Goal: Book appointment/travel/reservation

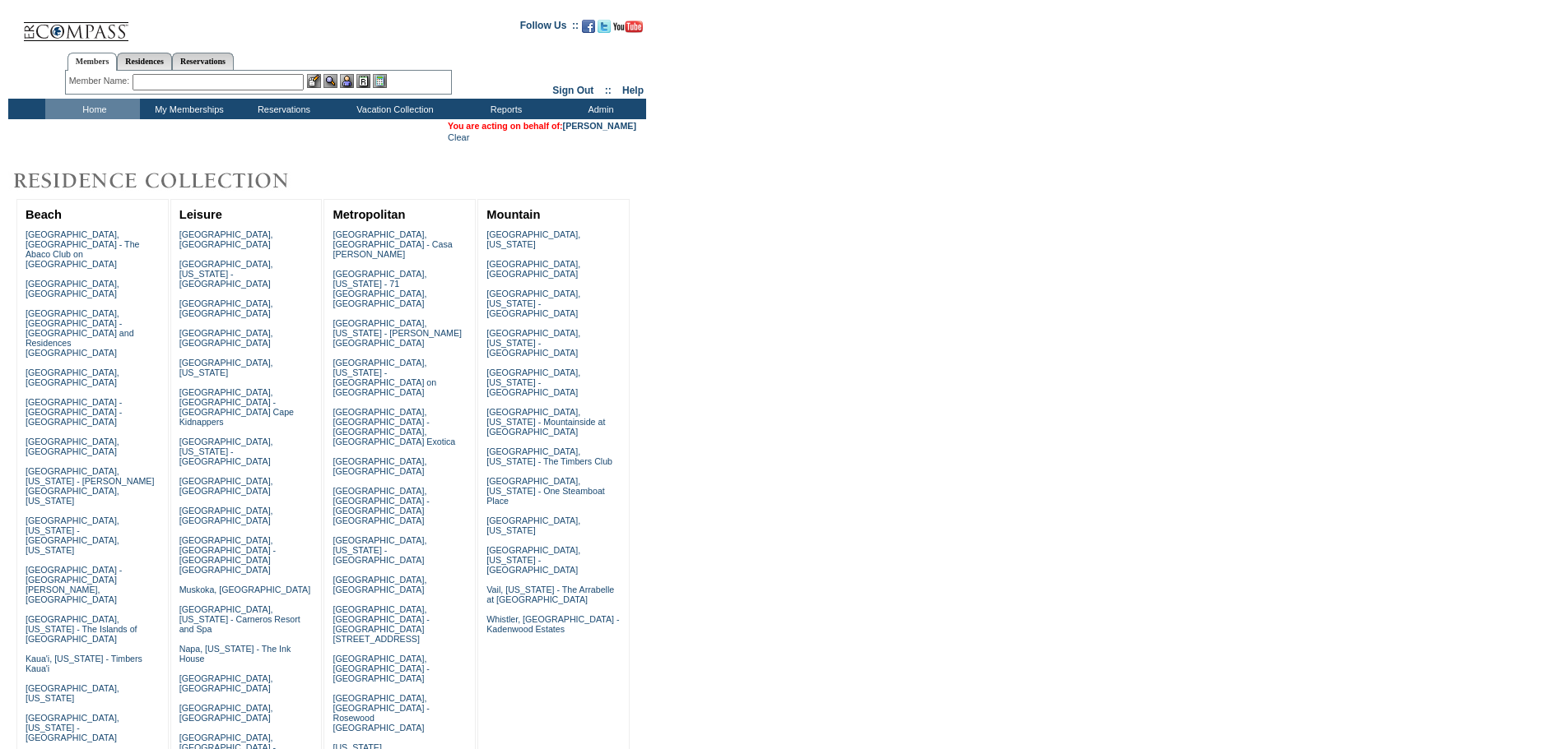
scroll to position [429, 0]
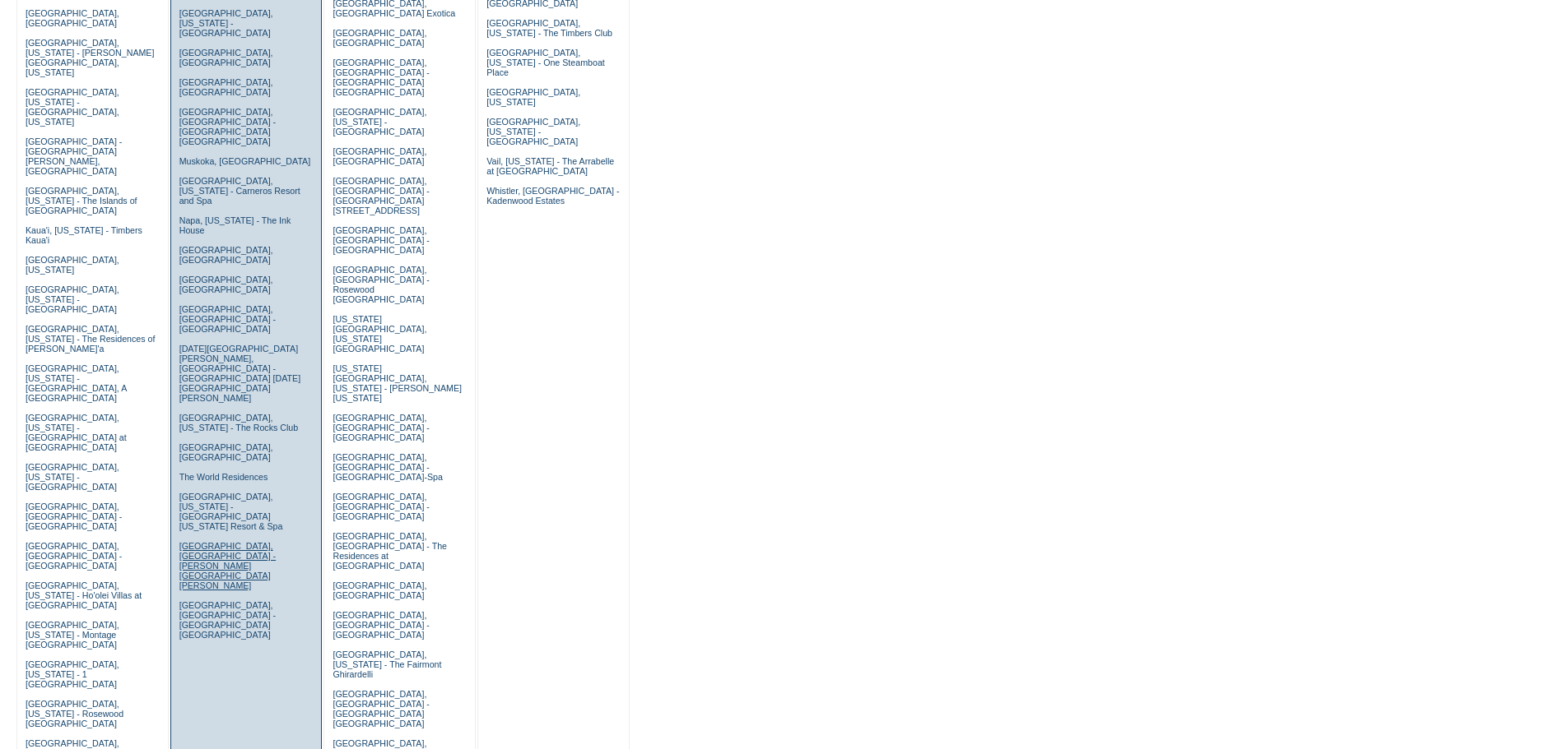
click at [225, 542] on link "[GEOGRAPHIC_DATA], [GEOGRAPHIC_DATA] - [PERSON_NAME][GEOGRAPHIC_DATA][PERSON_NA…" at bounding box center [227, 566] width 96 height 50
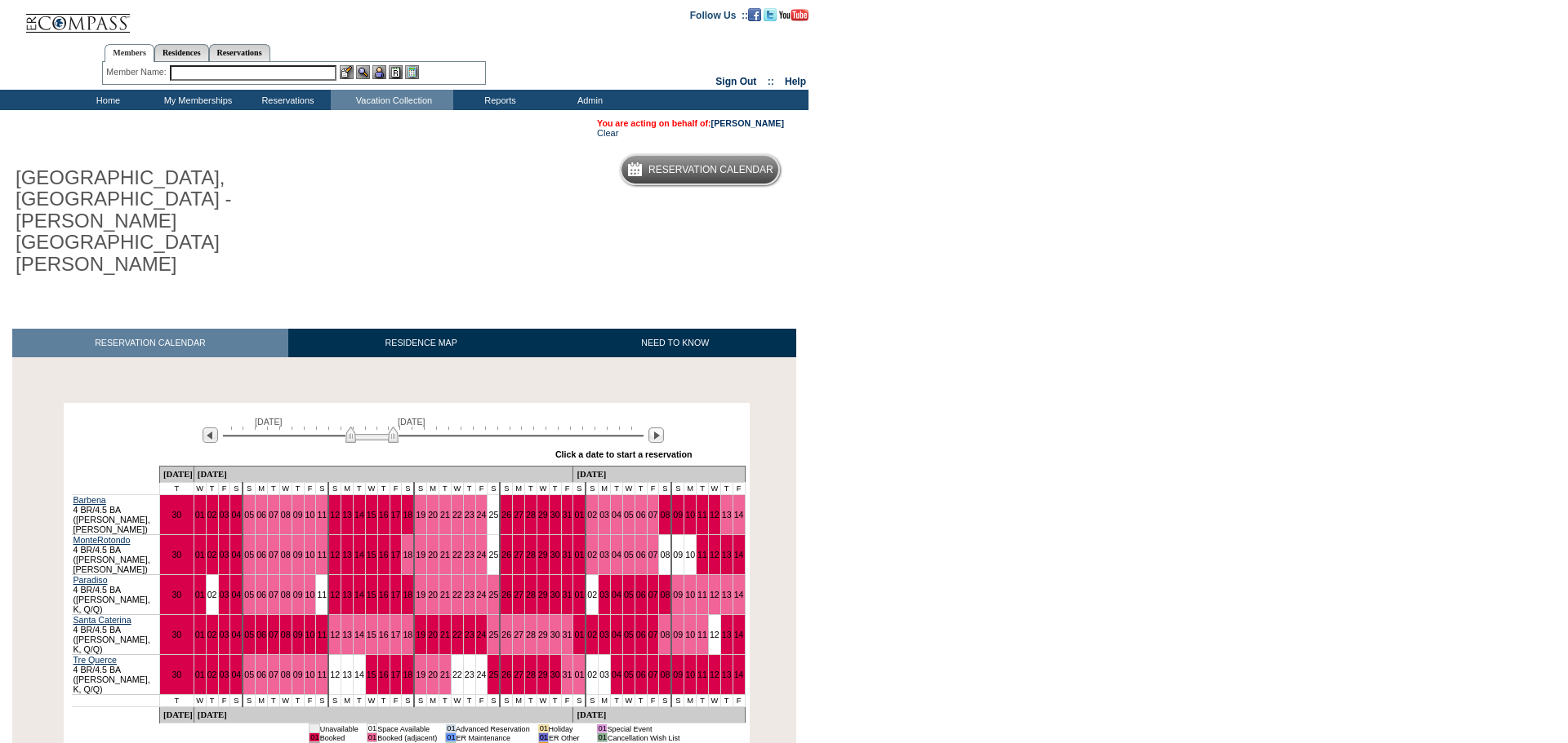
click at [213, 427] on div at bounding box center [207, 436] width 25 height 18
click at [213, 428] on img at bounding box center [210, 436] width 15 height 15
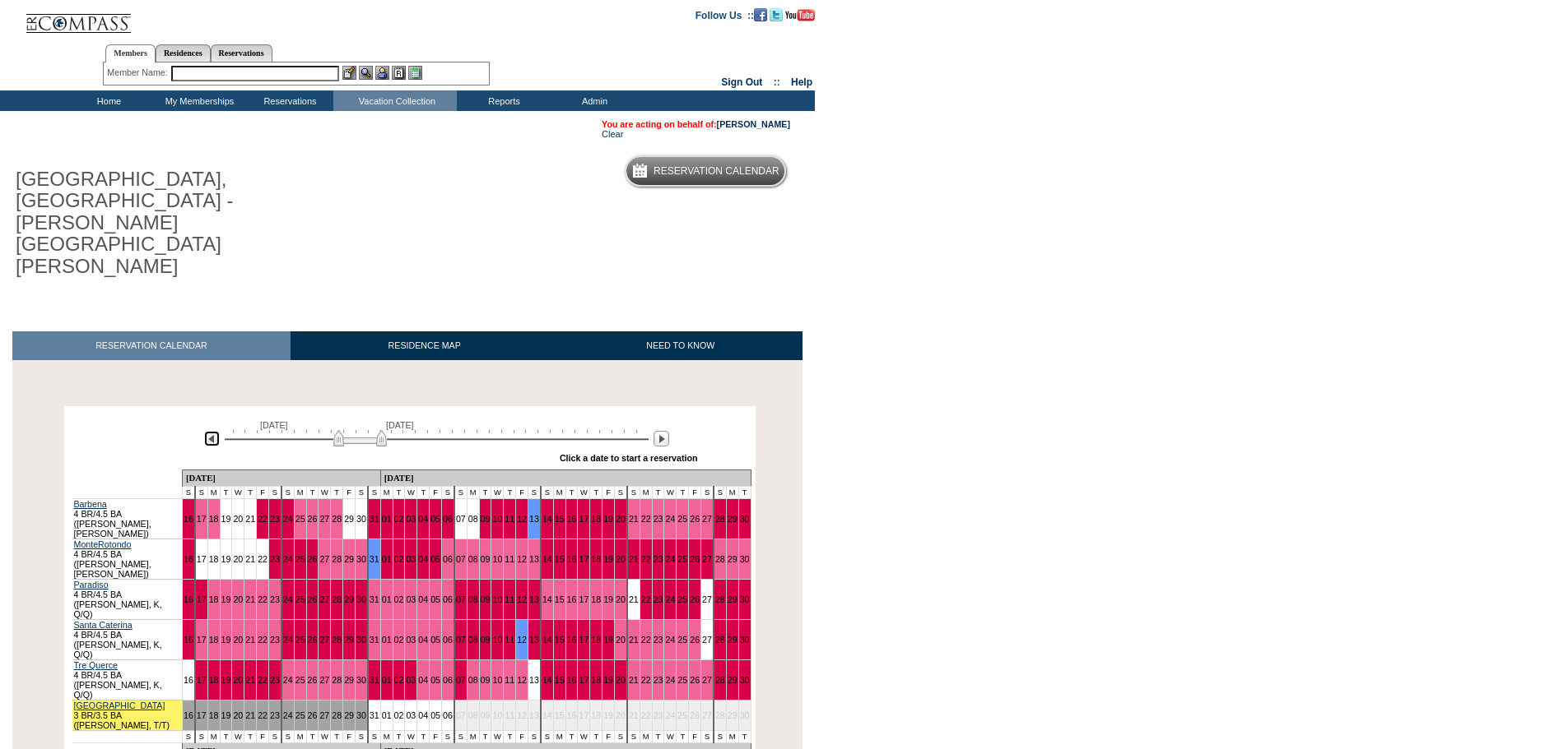
click at [214, 431] on img at bounding box center [211, 439] width 16 height 16
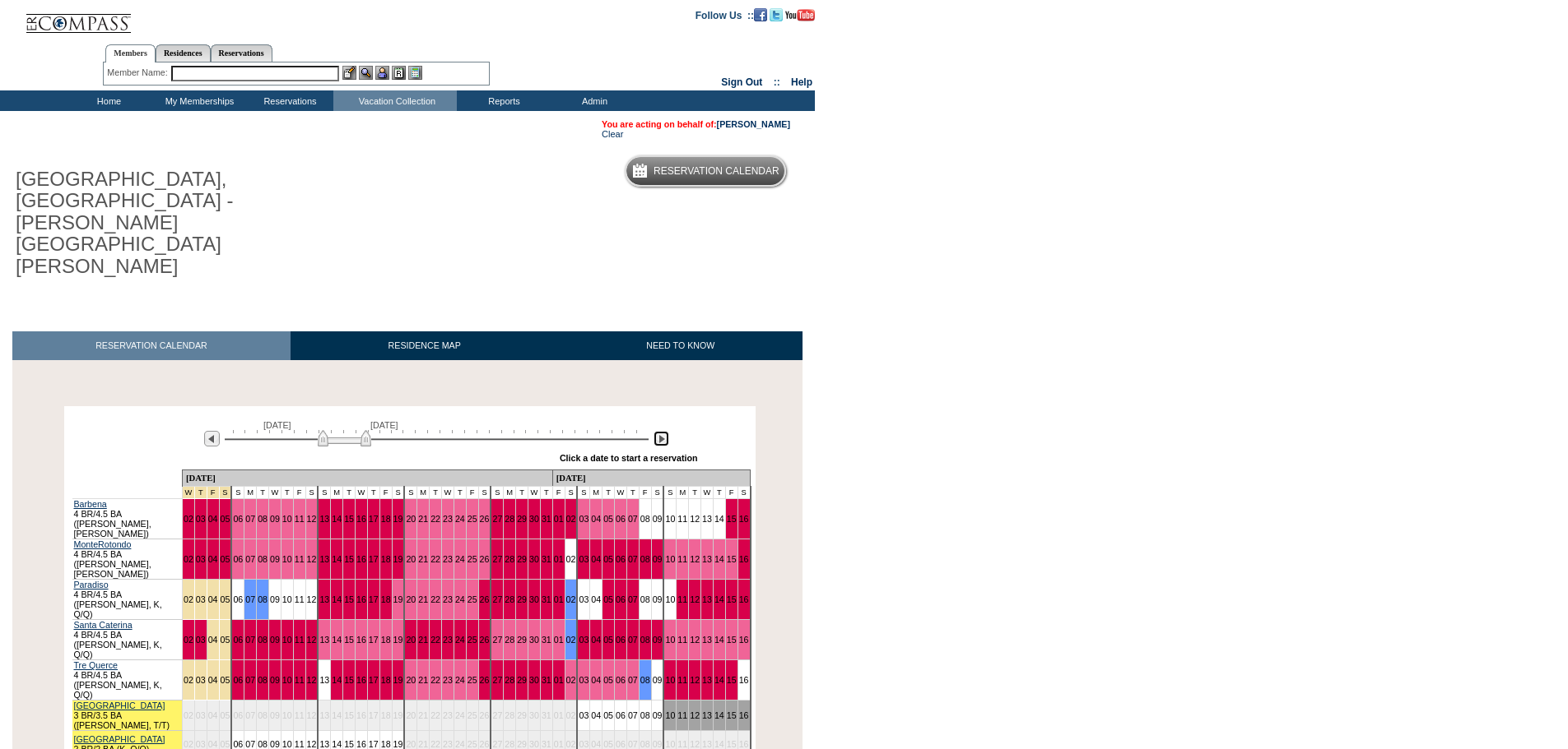
click at [662, 431] on img at bounding box center [662, 439] width 16 height 16
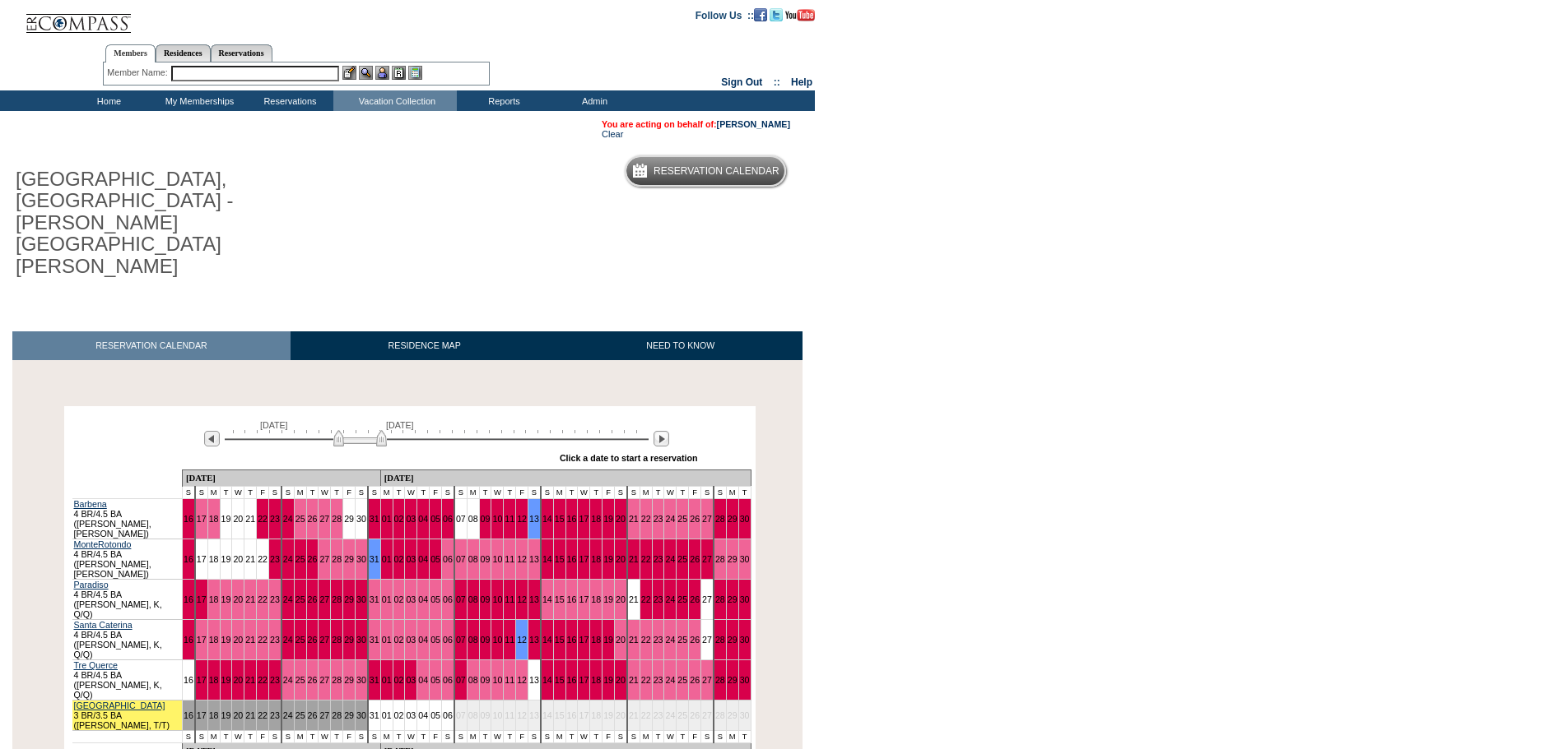
click at [207, 66] on input "text" at bounding box center [255, 74] width 168 height 16
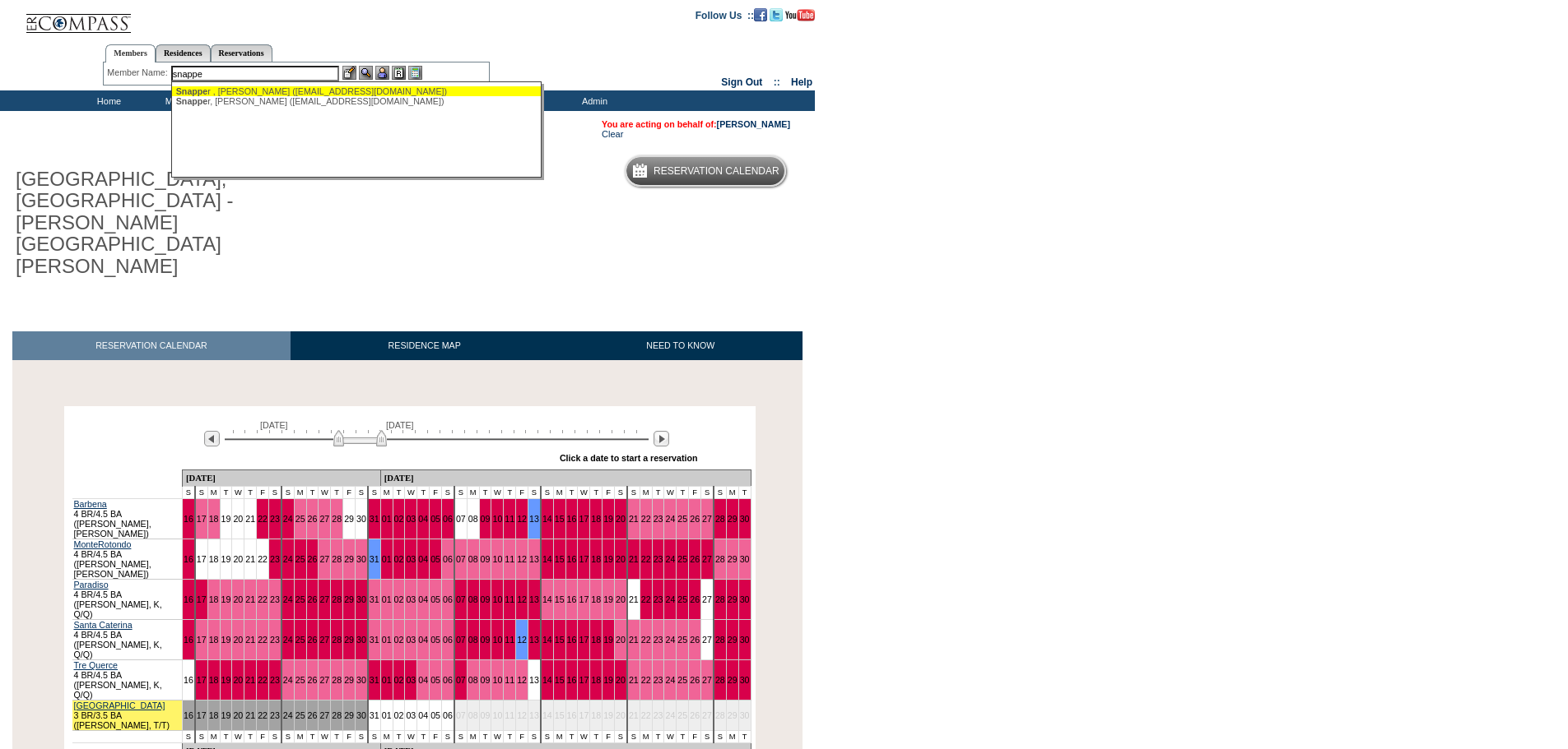
click at [273, 88] on div "Snappe r , Renee (reneesnapper@gmail.com)" at bounding box center [358, 92] width 363 height 10
type input "Snapper , Renee (reneesnapper@gmail.com)"
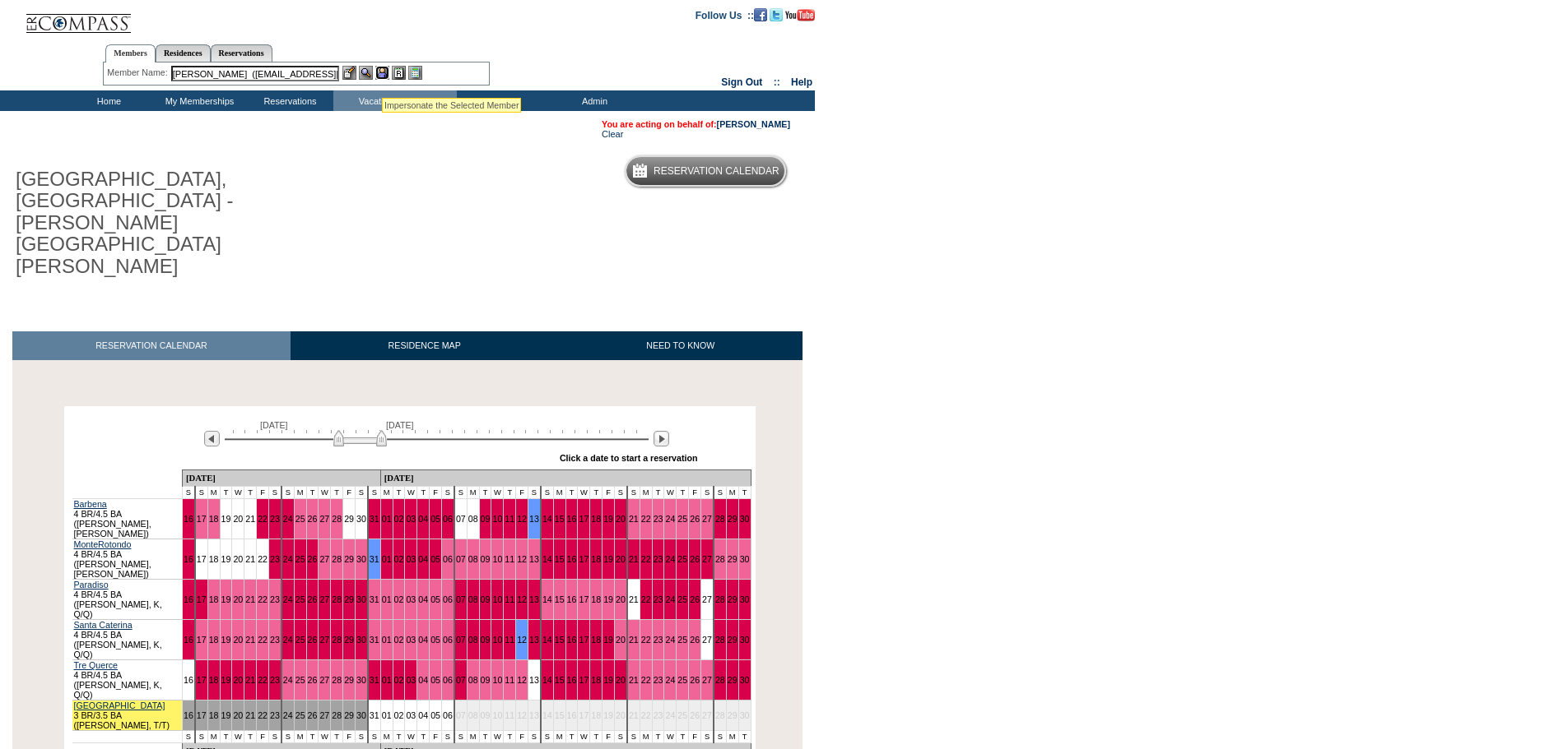
click at [382, 77] on img at bounding box center [382, 73] width 14 height 14
click at [369, 71] on img at bounding box center [365, 73] width 14 height 14
